Goal: Information Seeking & Learning: Check status

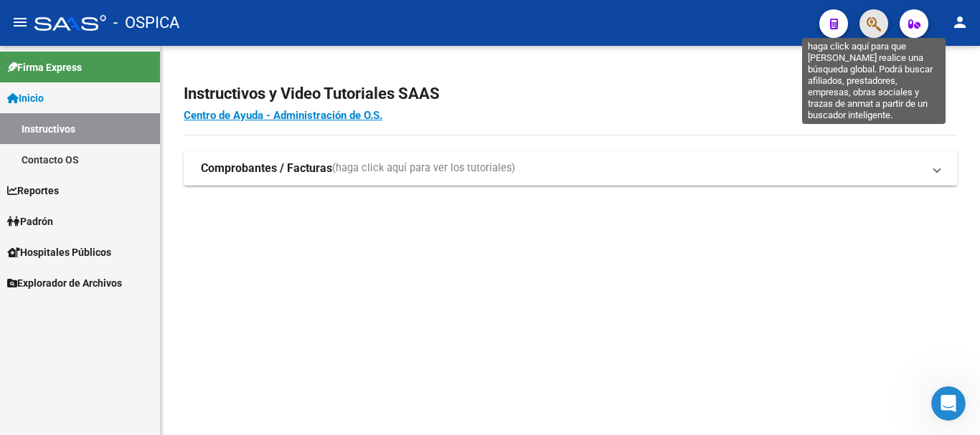
click at [866, 20] on icon "button" at bounding box center [873, 24] width 14 height 16
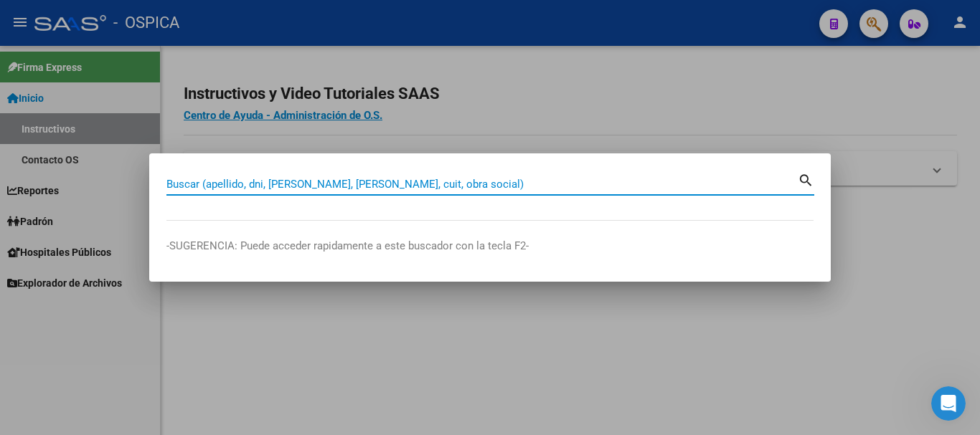
click at [445, 184] on input "Buscar (apellido, dni, [PERSON_NAME], [PERSON_NAME], cuit, obra social)" at bounding box center [481, 184] width 631 height 13
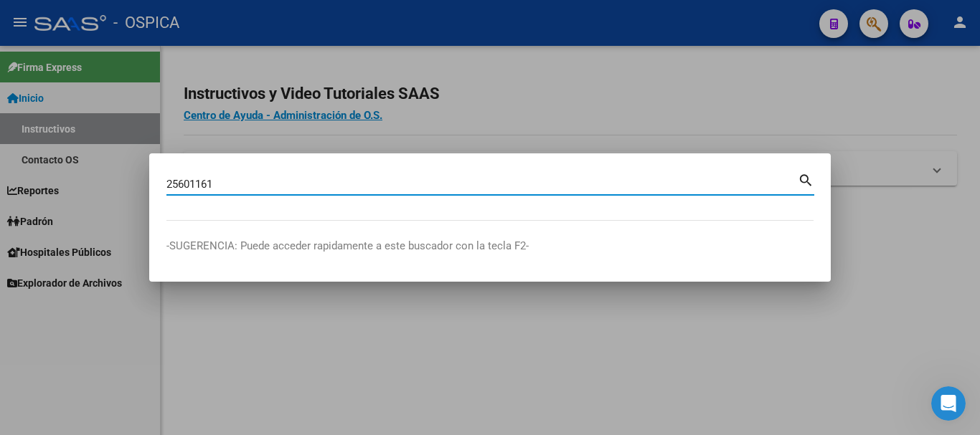
type input "25601161"
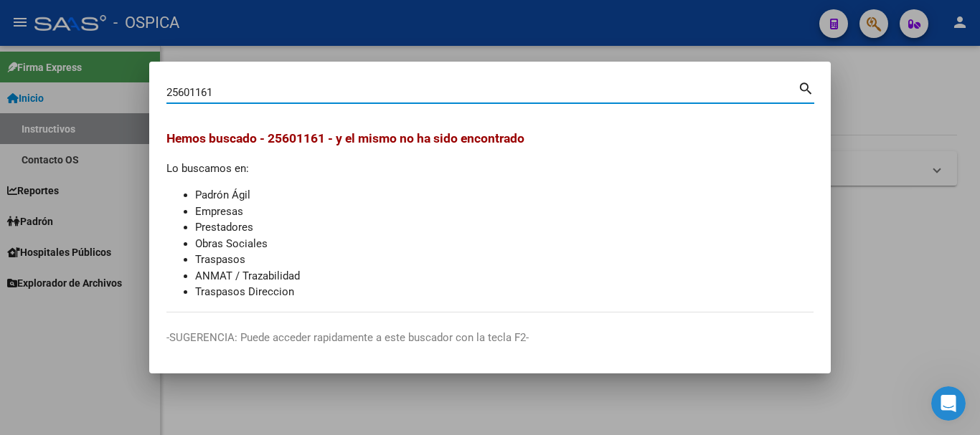
drag, startPoint x: 632, startPoint y: 53, endPoint x: 622, endPoint y: 106, distance: 54.0
click at [632, 54] on div at bounding box center [490, 217] width 980 height 435
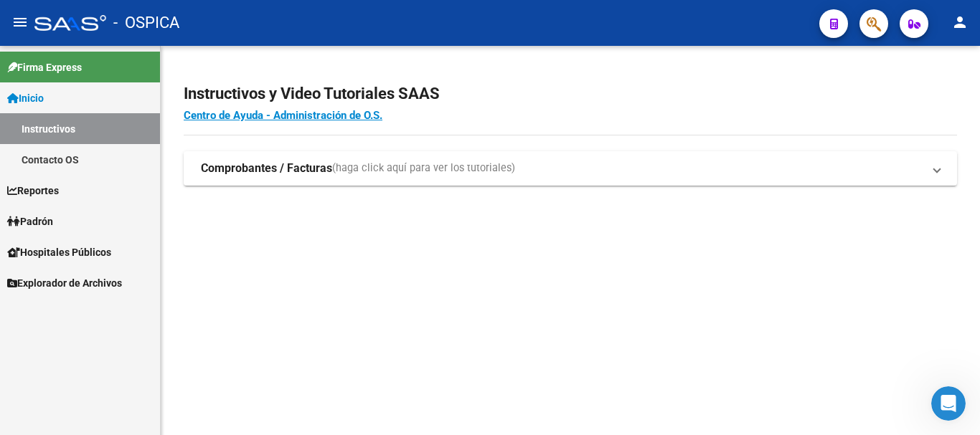
click at [882, 28] on button "button" at bounding box center [873, 23] width 29 height 29
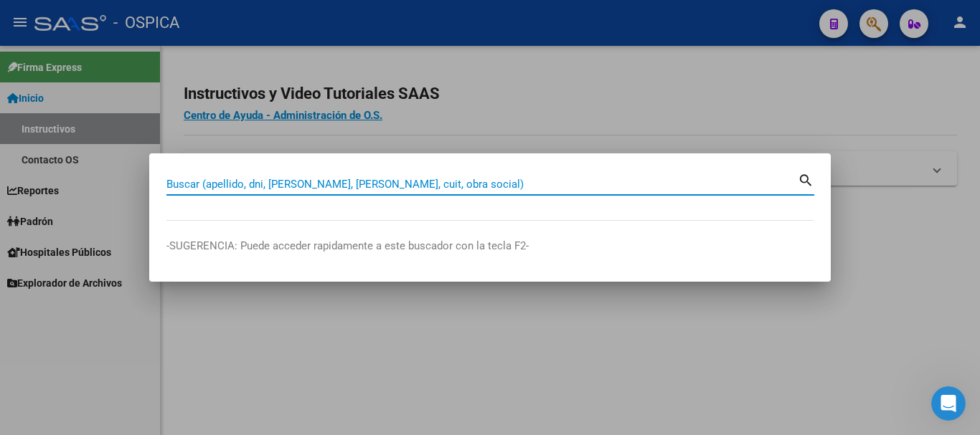
click at [294, 182] on input "Buscar (apellido, dni, [PERSON_NAME], [PERSON_NAME], cuit, obra social)" at bounding box center [481, 184] width 631 height 13
paste input "25601161"
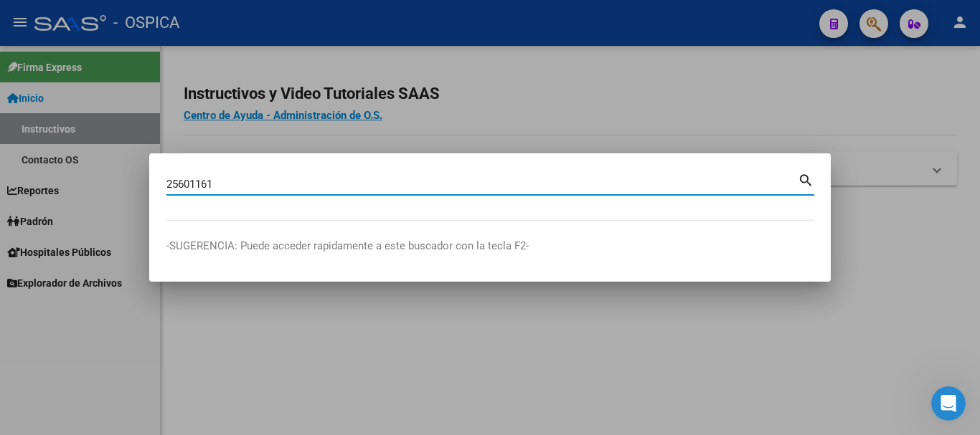
type input "25601161"
